Goal: Transaction & Acquisition: Purchase product/service

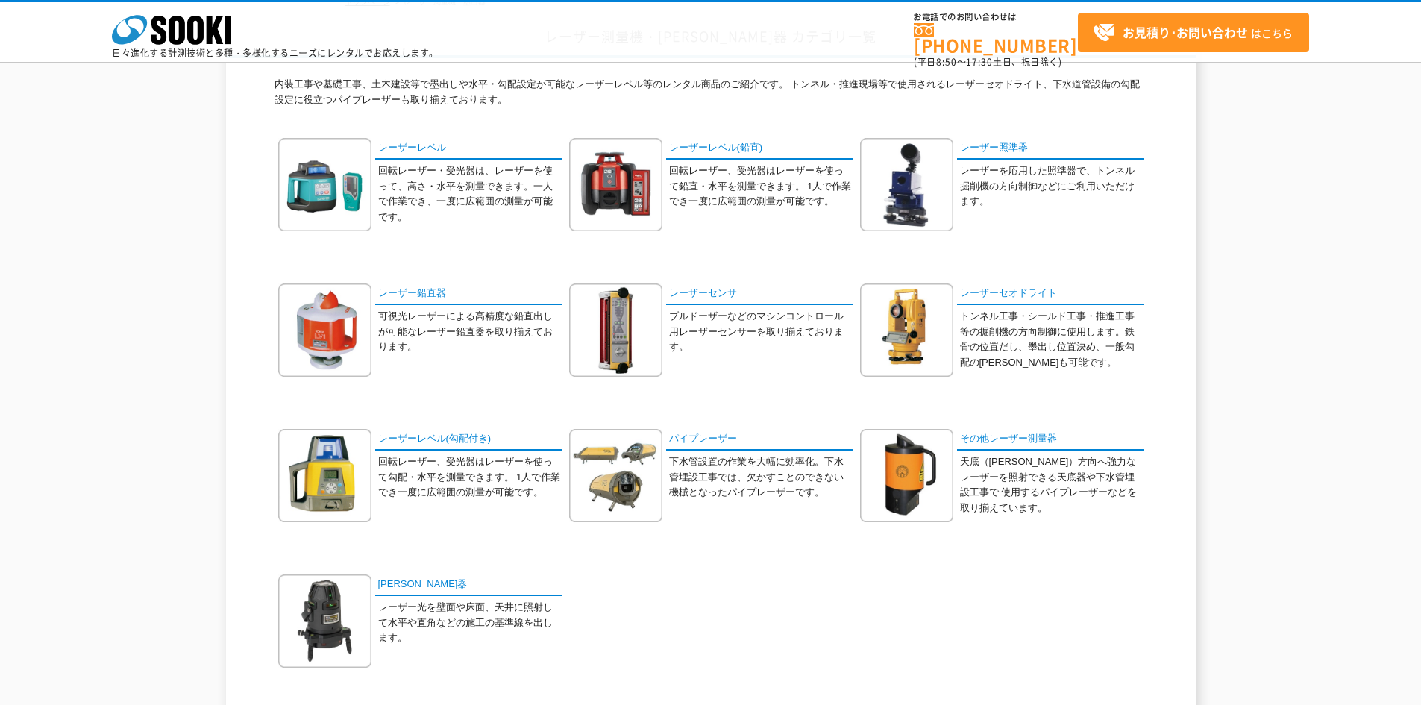
scroll to position [149, 0]
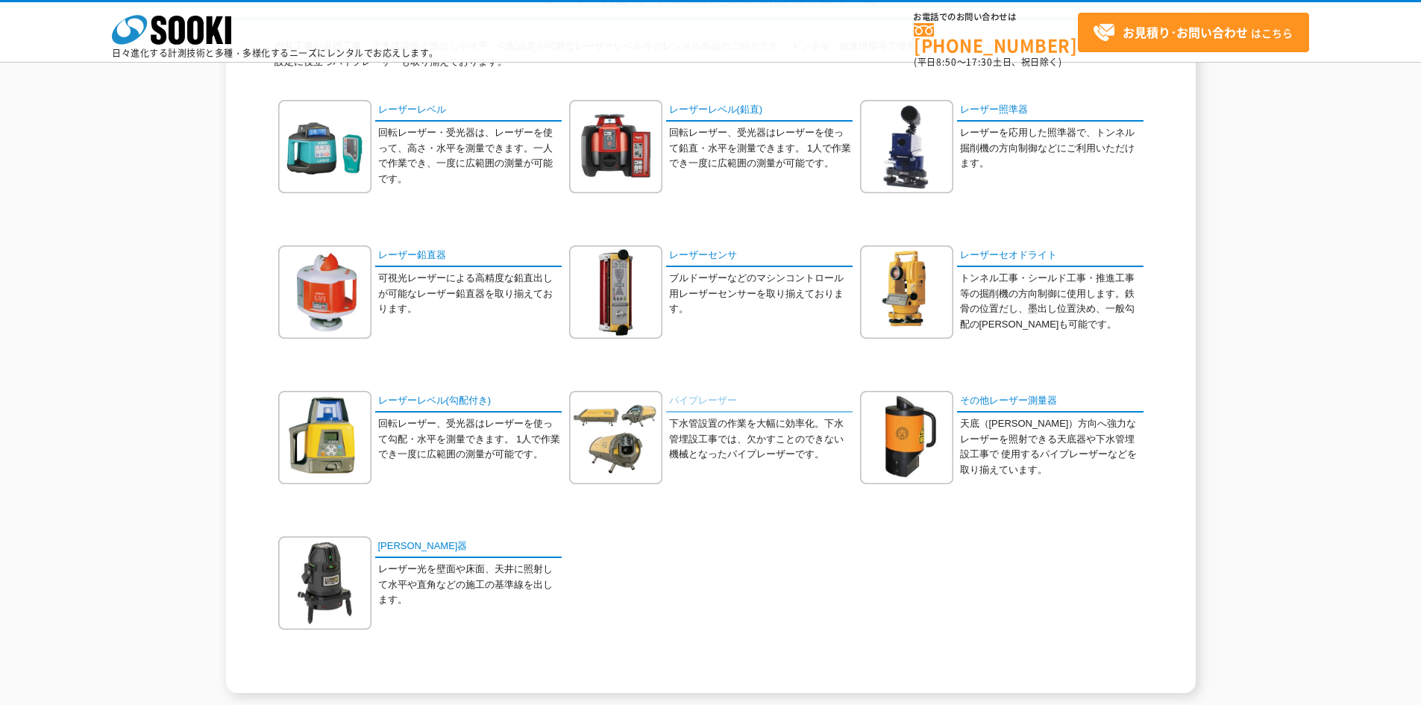
click at [694, 398] on link "パイプレーザー" at bounding box center [759, 402] width 186 height 22
click at [388, 548] on link "[PERSON_NAME]器" at bounding box center [468, 547] width 186 height 22
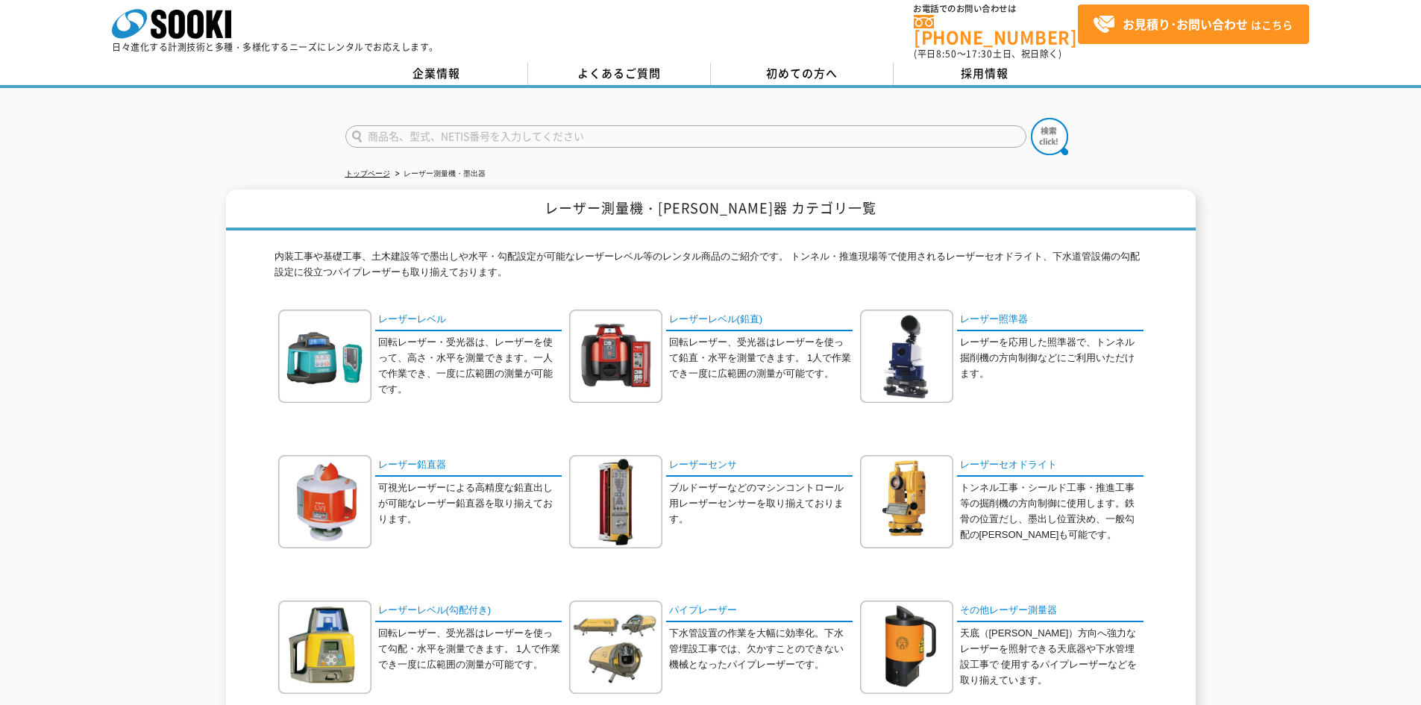
scroll to position [0, 0]
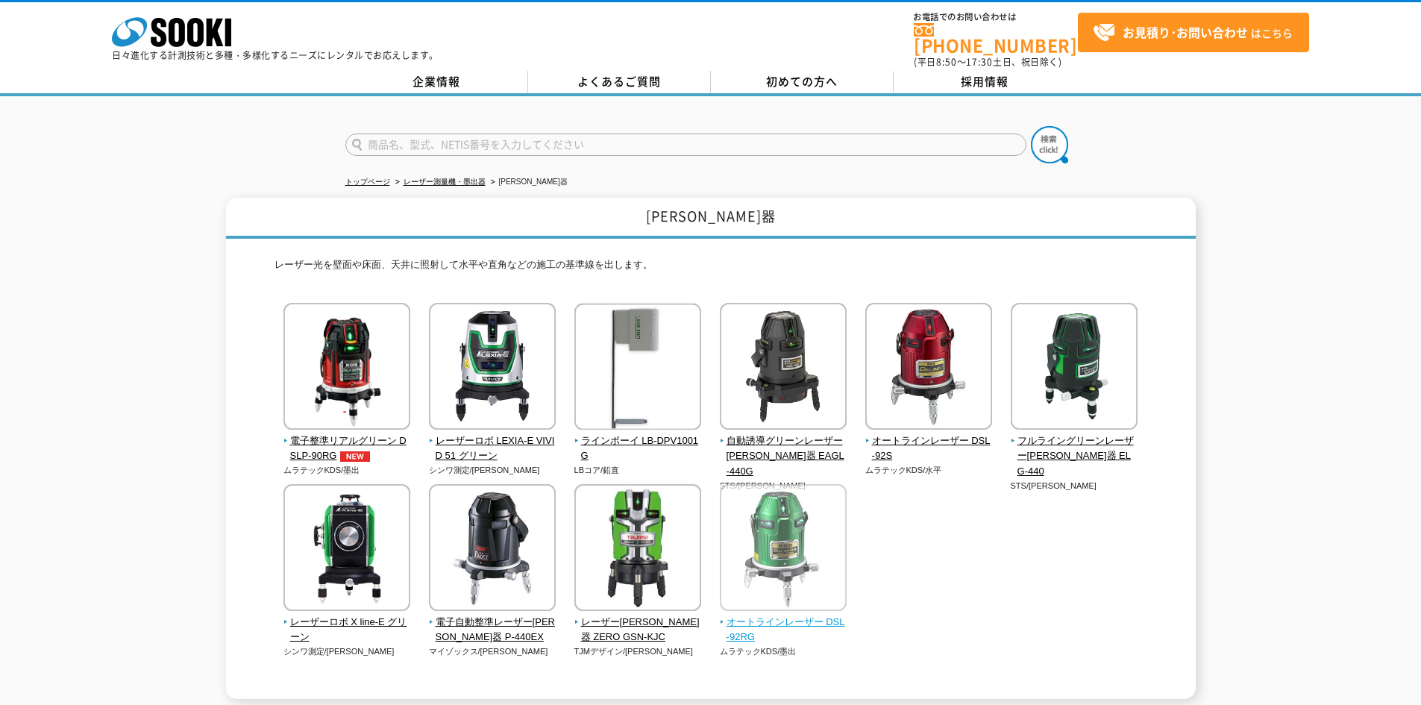
click at [774, 559] on img at bounding box center [783, 549] width 127 height 131
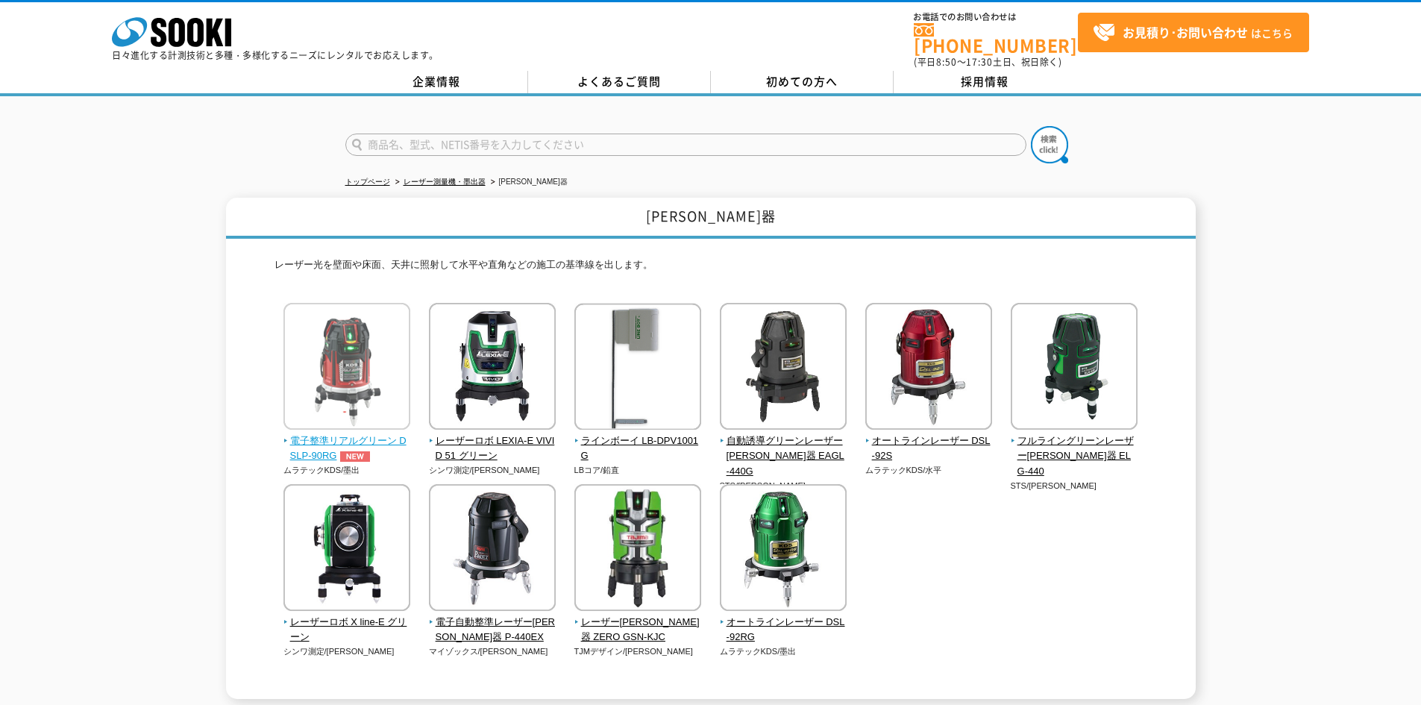
click at [304, 442] on span "電子整準リアルグリーン DSLP-90RG" at bounding box center [347, 448] width 128 height 31
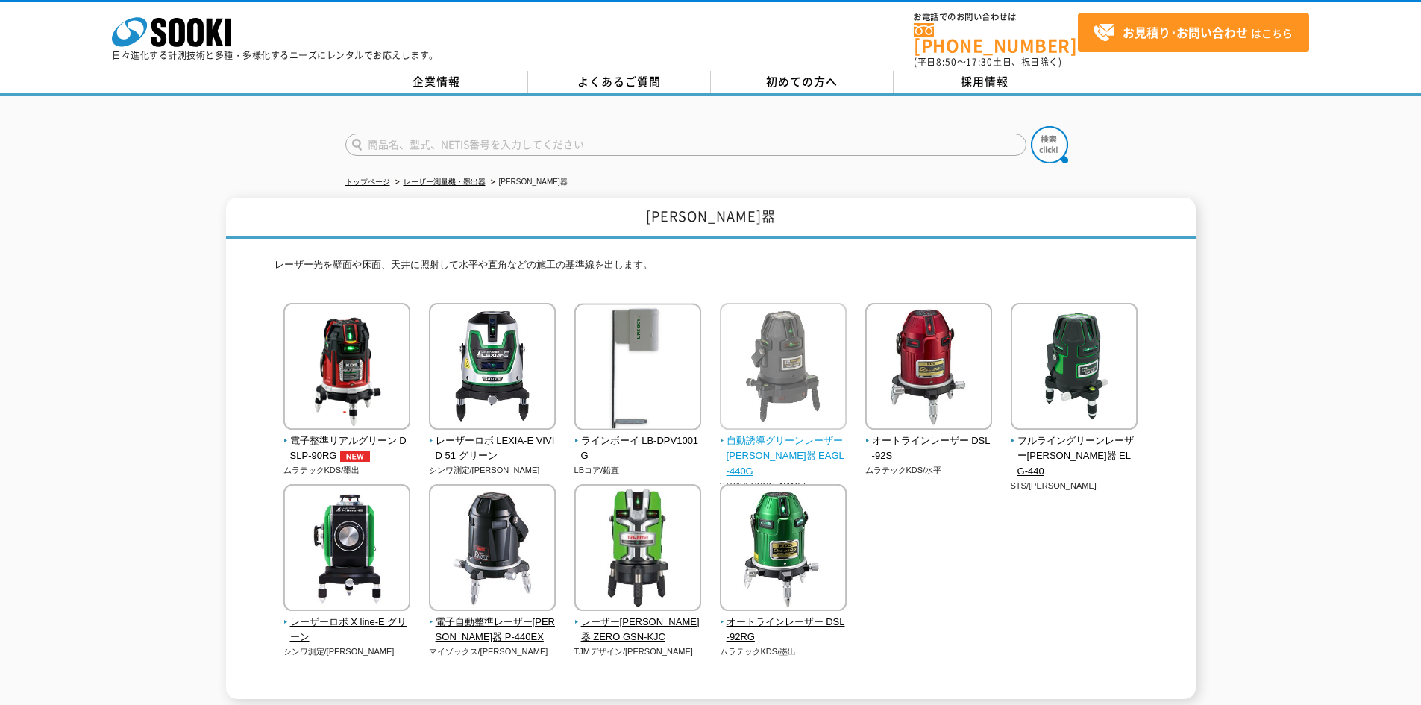
click at [795, 369] on img at bounding box center [783, 368] width 127 height 131
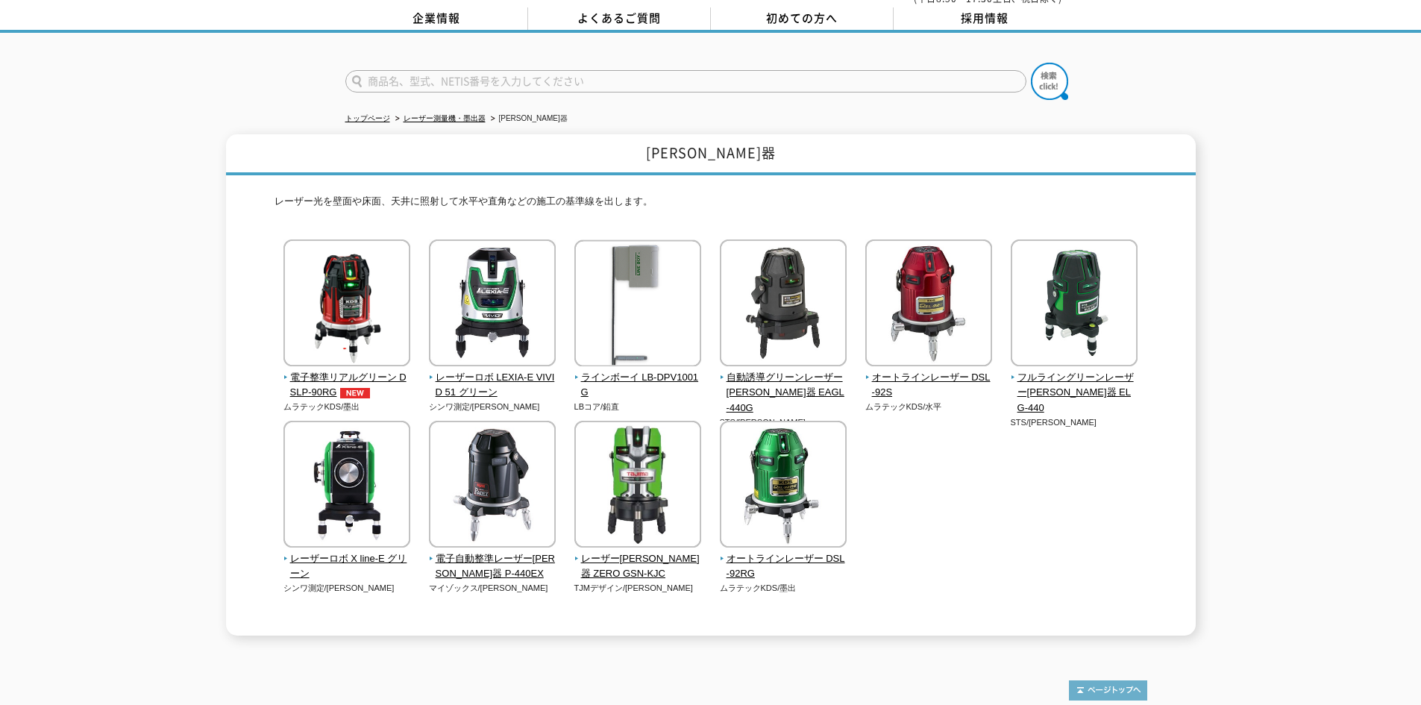
scroll to position [137, 0]
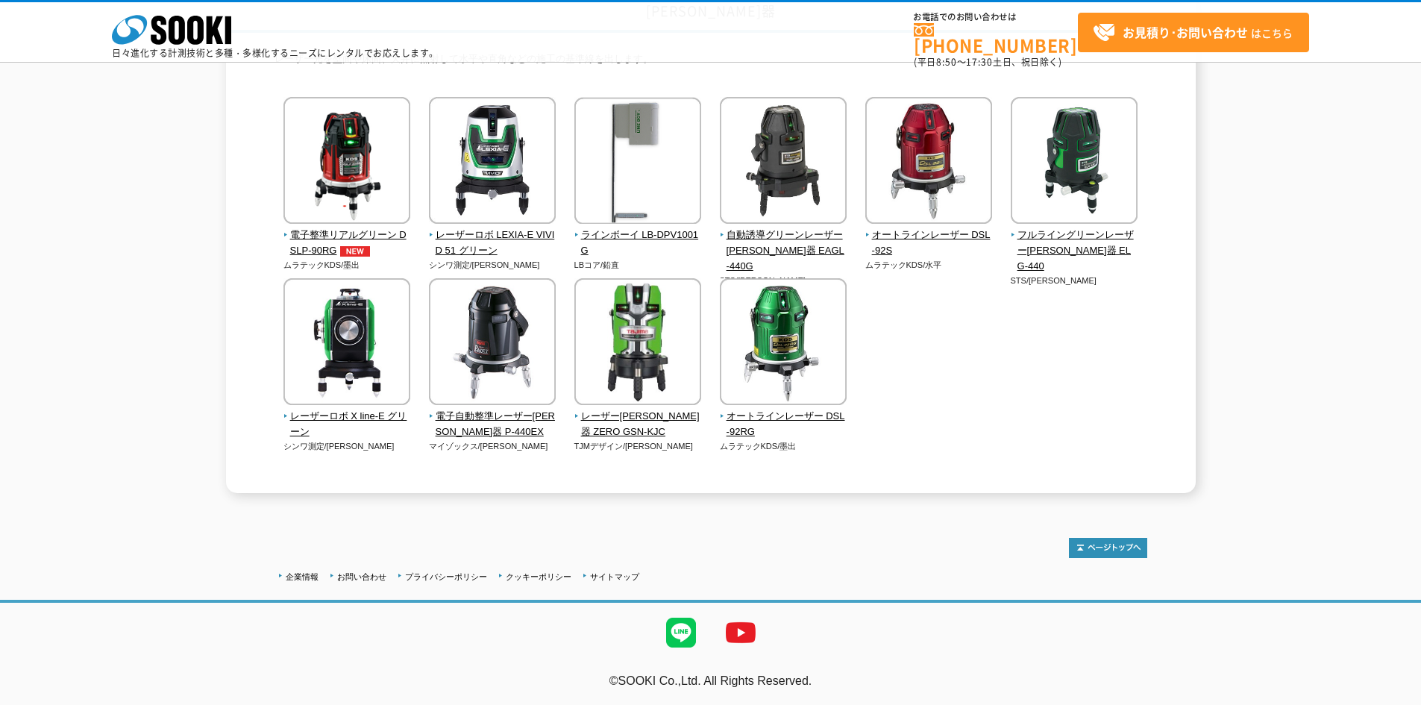
click at [976, 342] on div "電子整準リアルグリーン DSLP-90RG ムラテックKDS/墨出 LBコア/鉛直" at bounding box center [710, 289] width 873 height 385
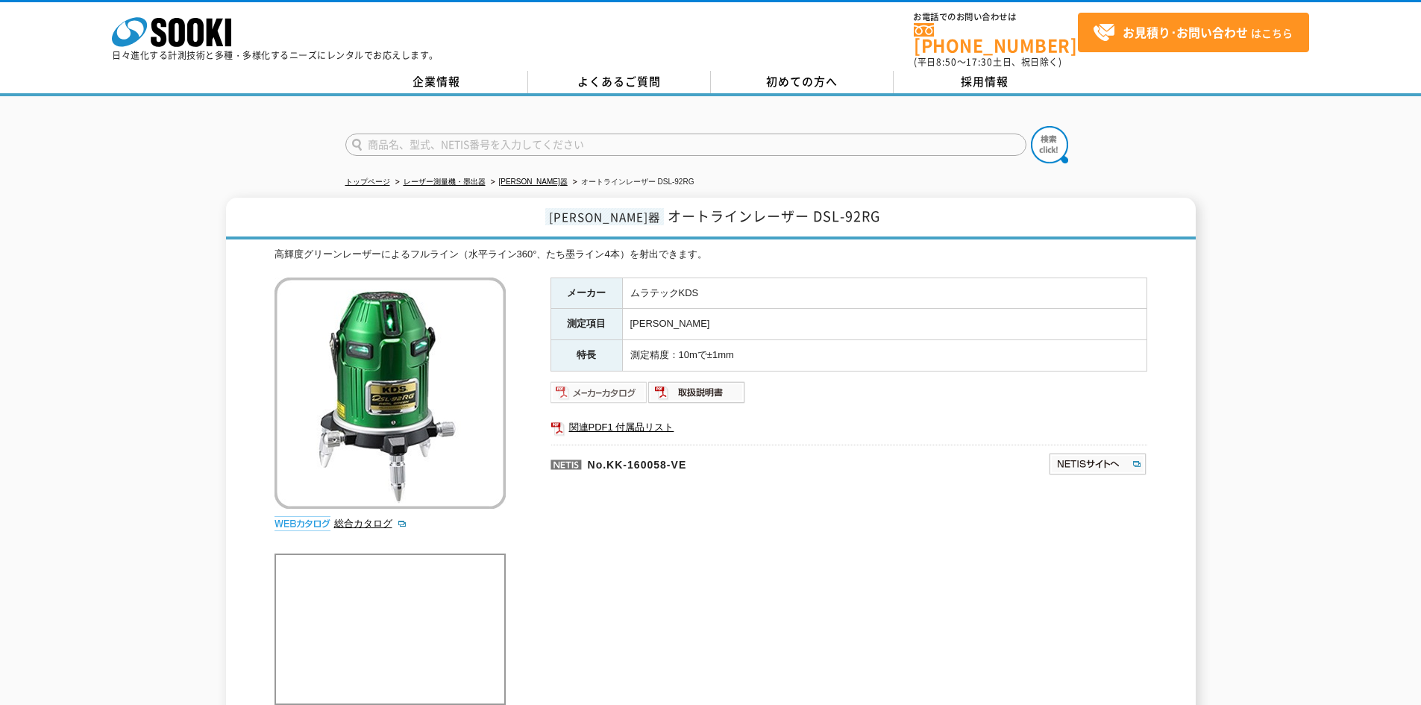
click at [601, 383] on img at bounding box center [599, 392] width 98 height 24
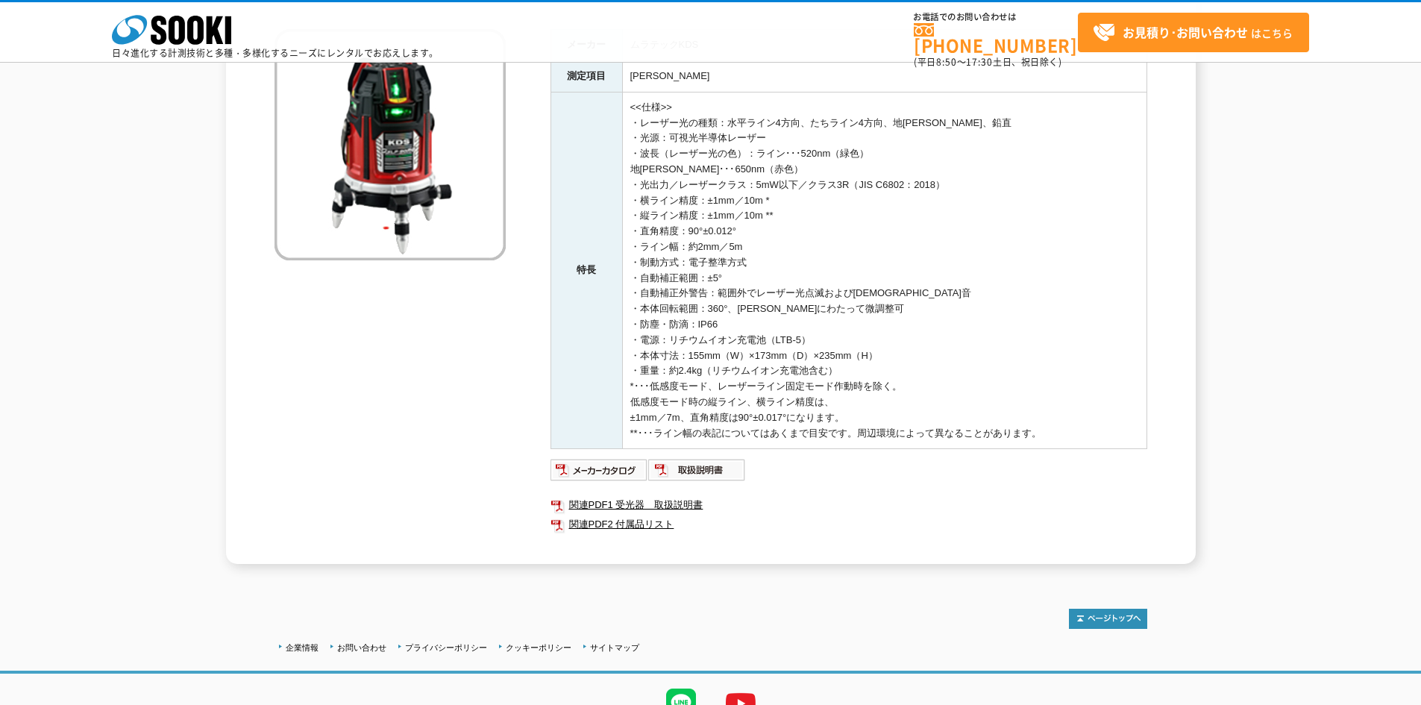
scroll to position [224, 0]
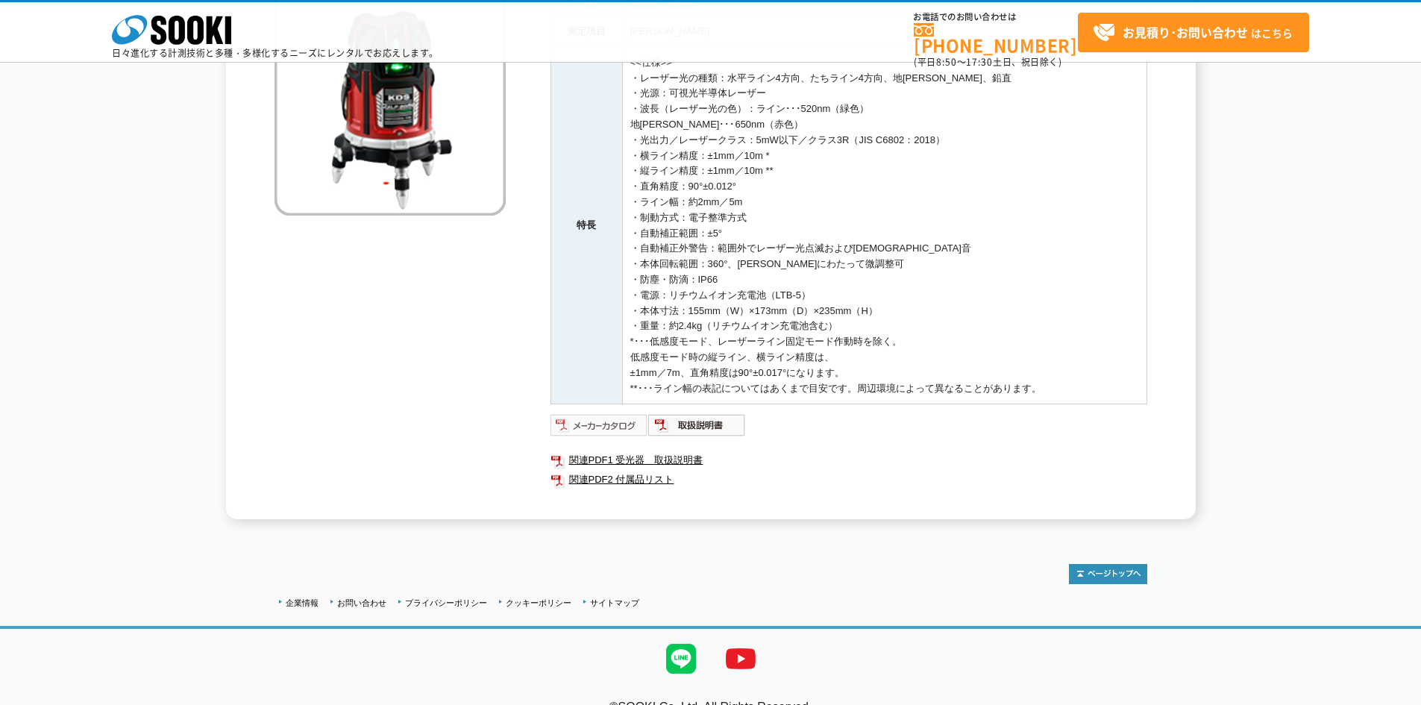
click at [610, 427] on img at bounding box center [599, 425] width 98 height 24
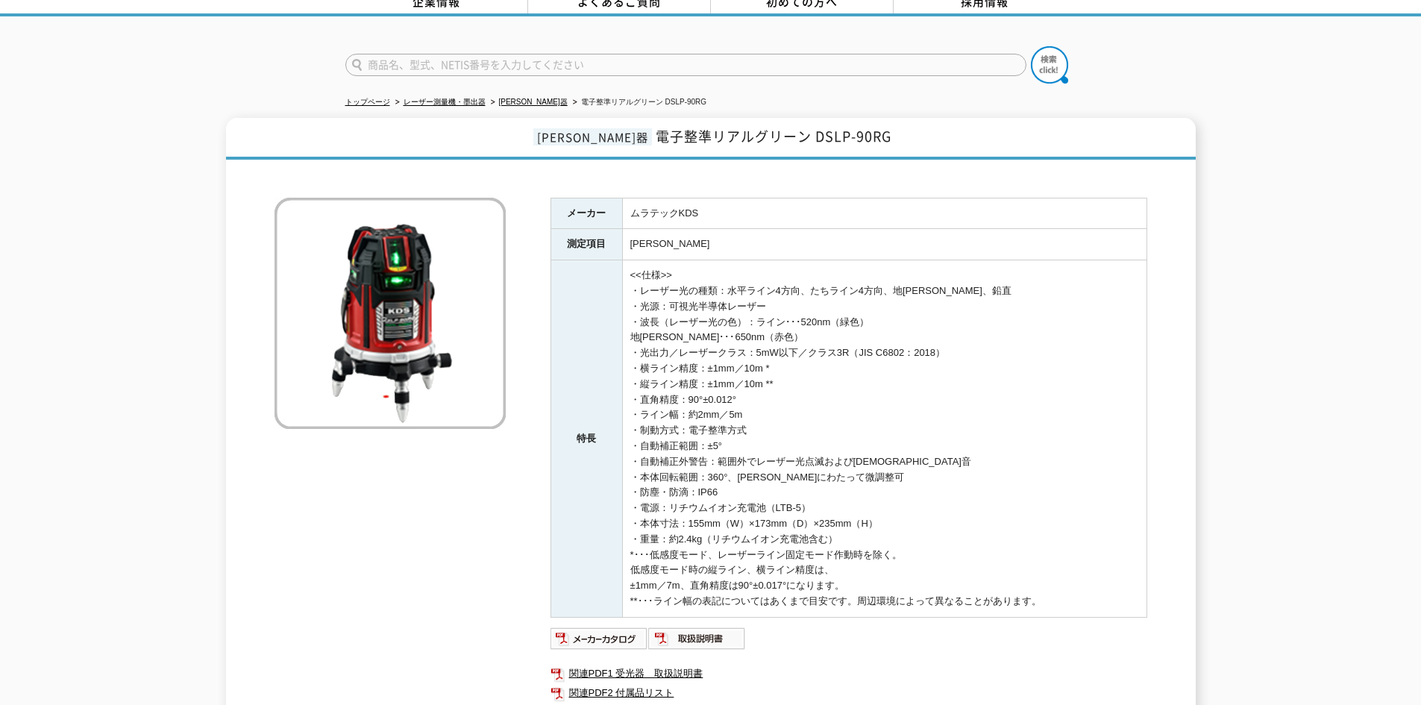
scroll to position [0, 0]
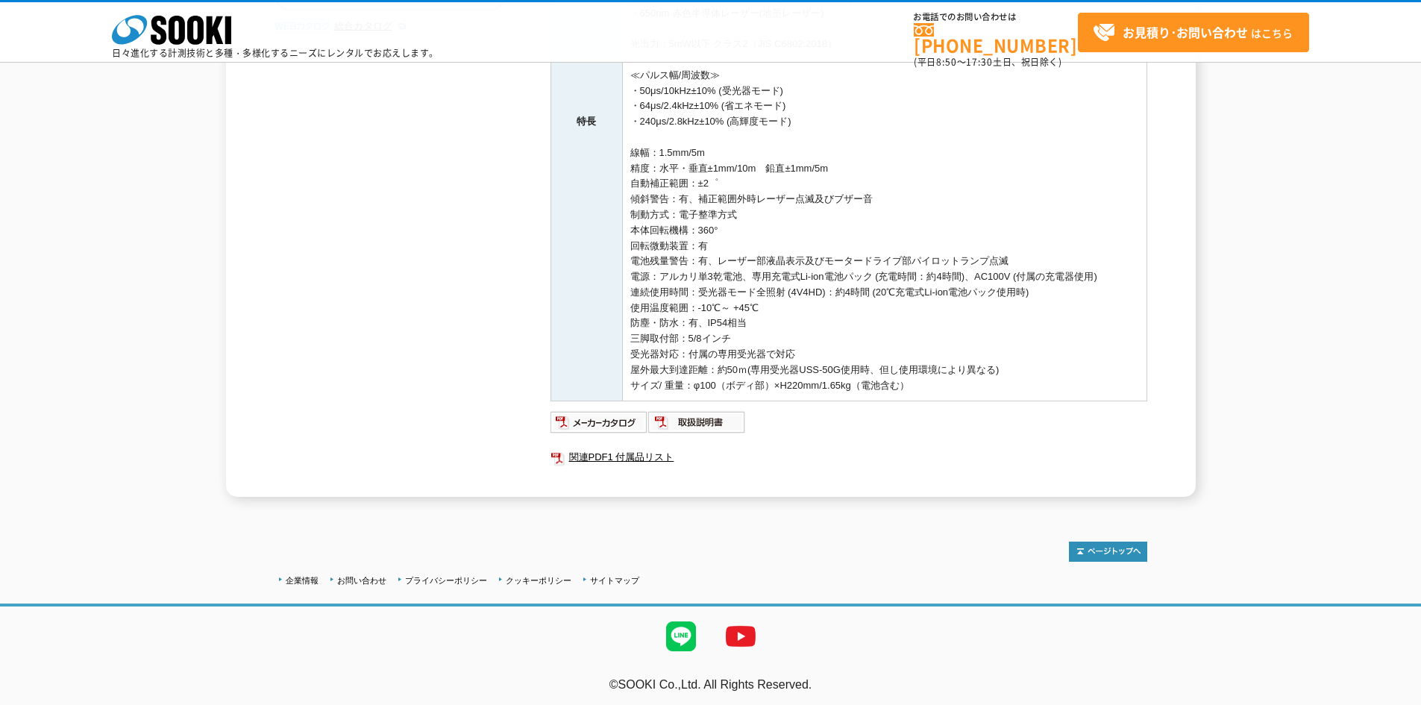
scroll to position [448, 0]
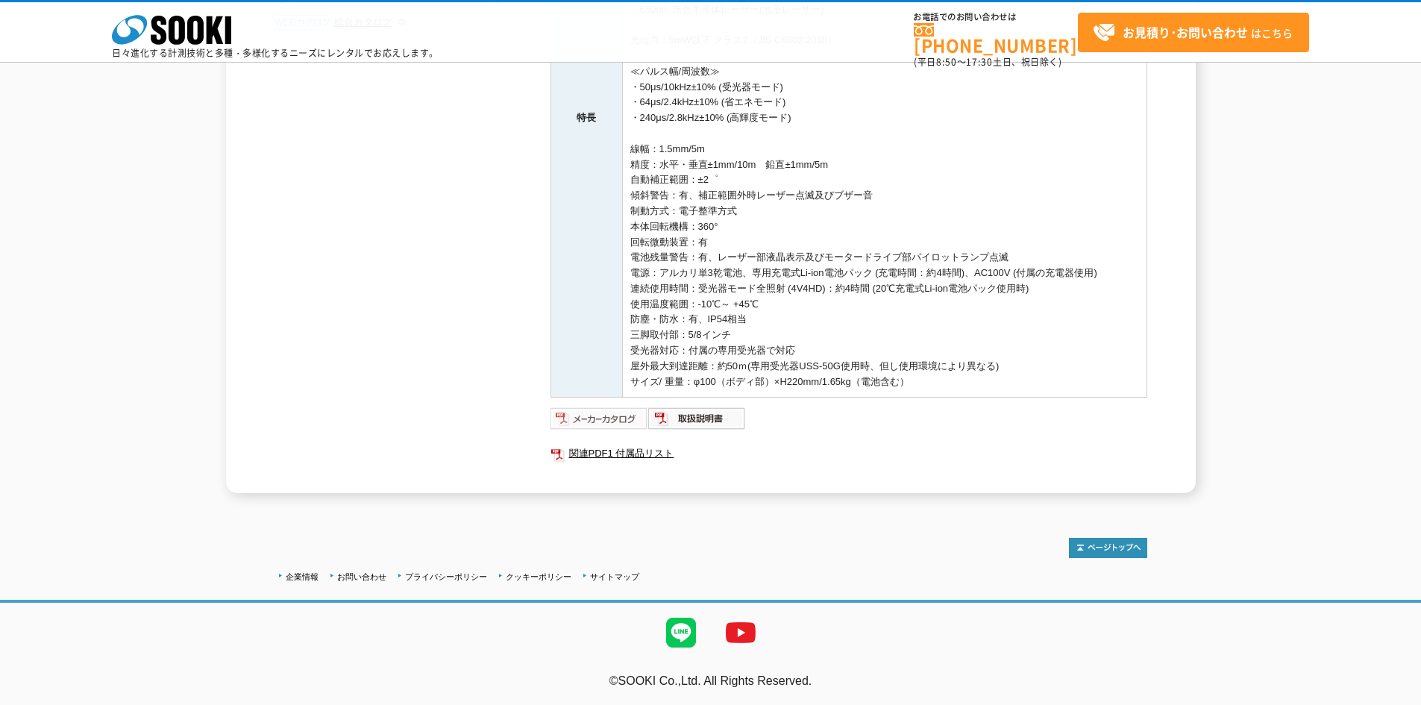
click at [571, 415] on img at bounding box center [599, 418] width 98 height 24
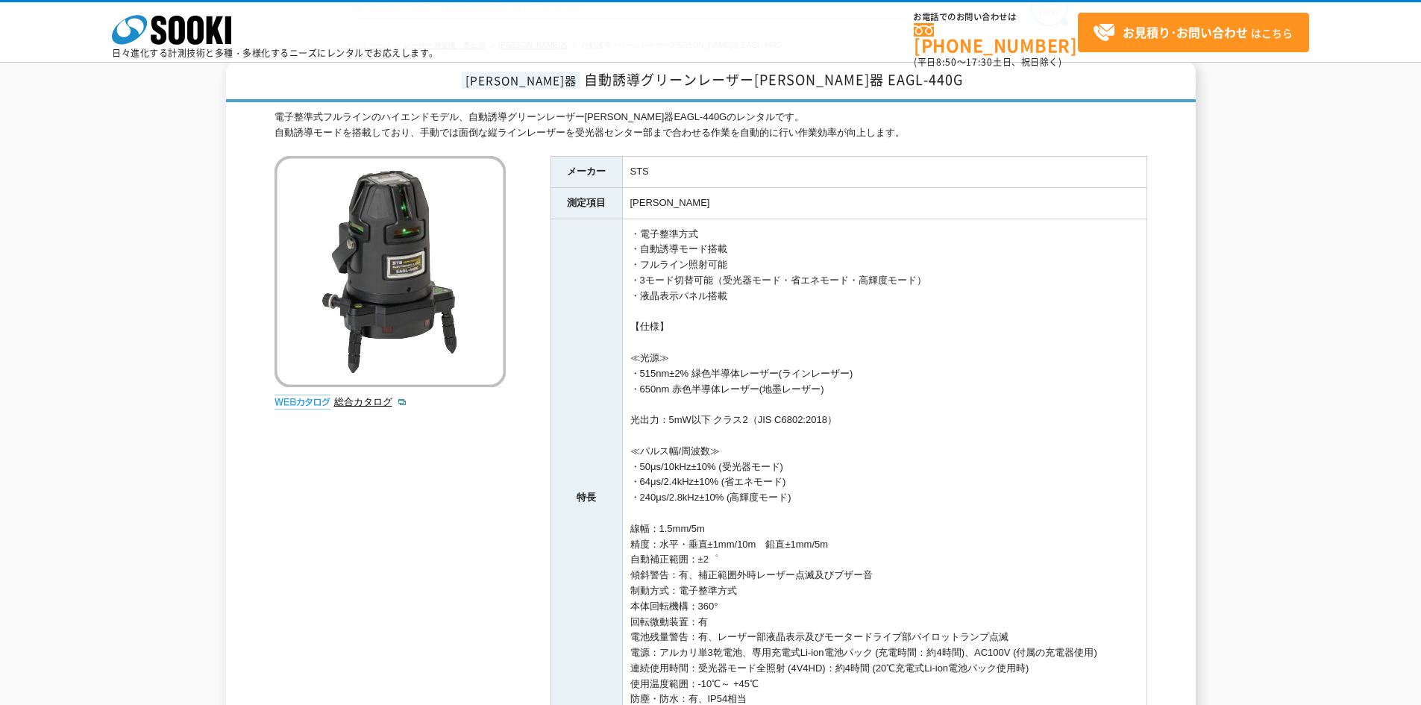
scroll to position [0, 0]
